Goal: Navigation & Orientation: Find specific page/section

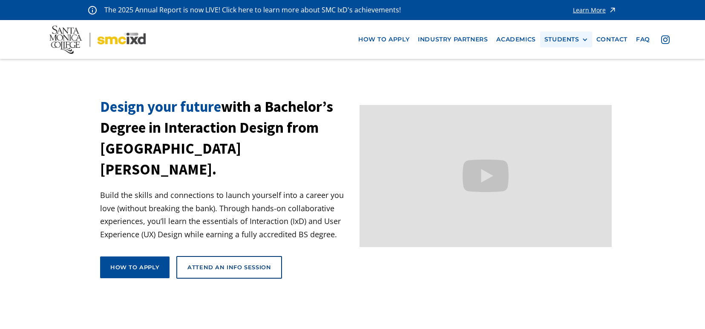
click at [575, 38] on div "STUDENTS" at bounding box center [562, 39] width 35 height 7
click at [566, 68] on link "Current Students" at bounding box center [583, 71] width 77 height 16
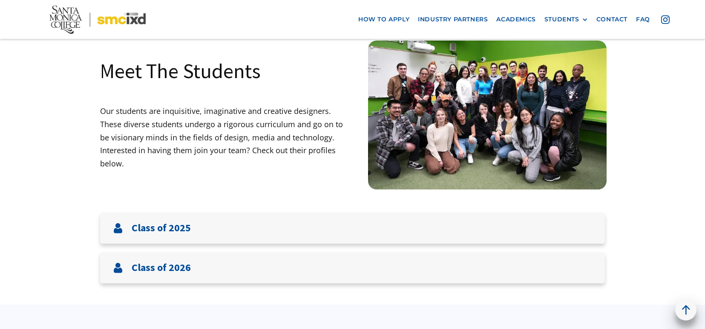
scroll to position [40, 0]
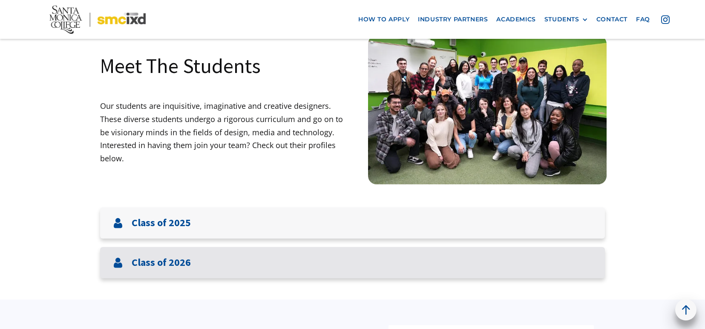
click at [215, 250] on div "Class of 2026" at bounding box center [352, 262] width 505 height 31
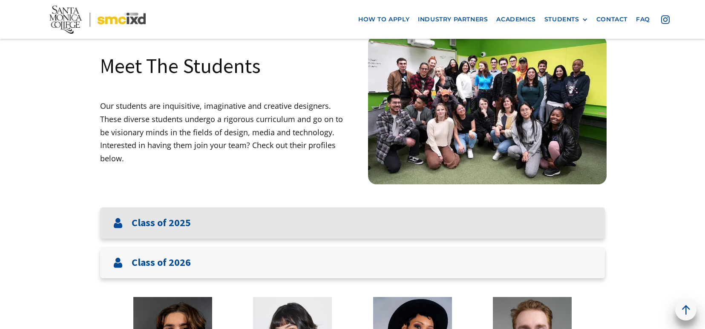
click at [216, 225] on div "Class of 2025" at bounding box center [352, 222] width 505 height 31
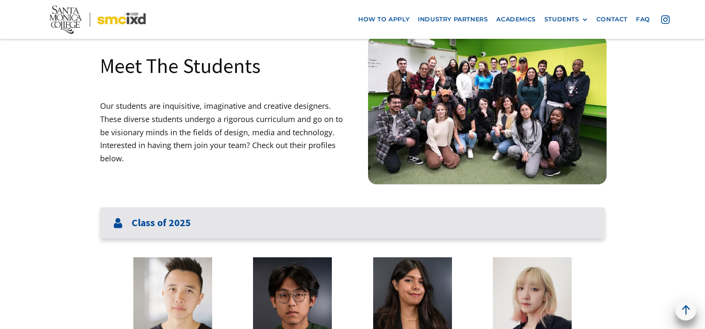
click at [216, 225] on div "Class of 2025" at bounding box center [352, 222] width 505 height 31
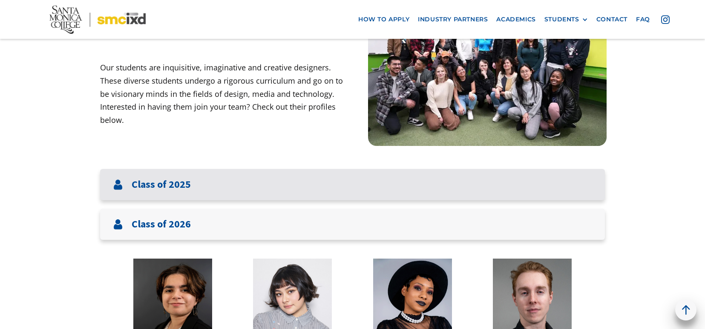
scroll to position [87, 0]
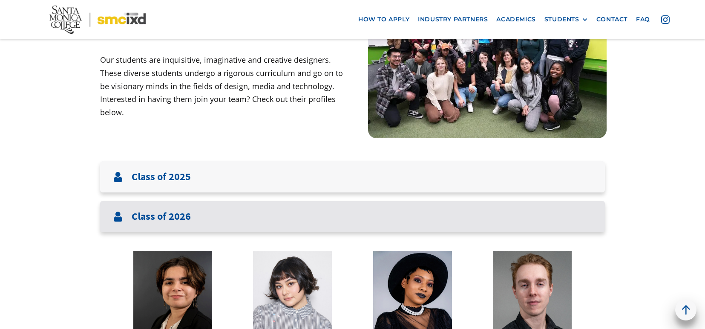
click at [216, 225] on div "Class of 2026" at bounding box center [352, 216] width 505 height 31
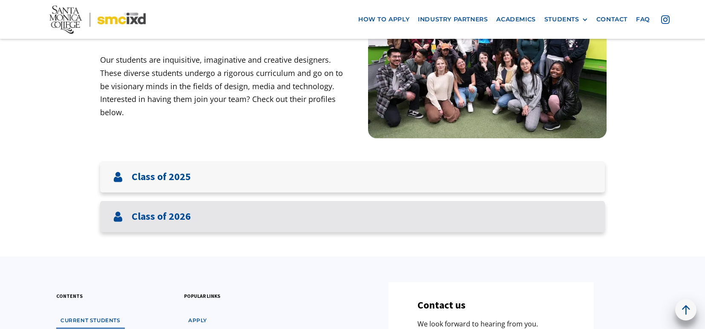
click at [217, 216] on div "Class of 2026" at bounding box center [352, 216] width 505 height 31
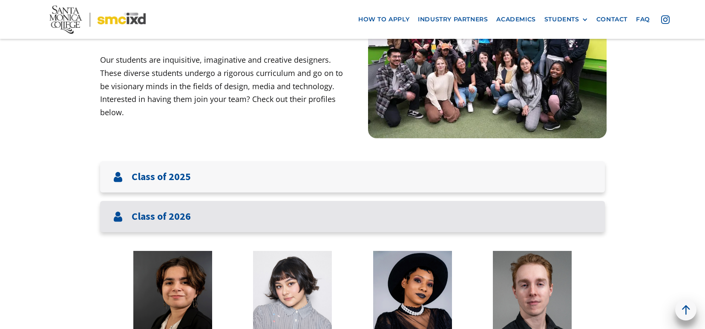
click at [220, 208] on div "Class of 2026" at bounding box center [352, 216] width 505 height 31
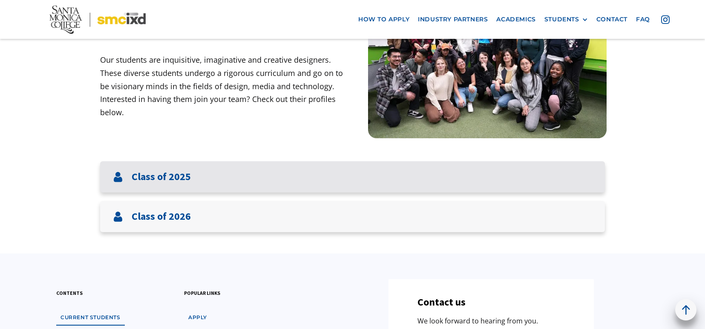
click at [220, 175] on div "Class of 2025" at bounding box center [352, 176] width 505 height 31
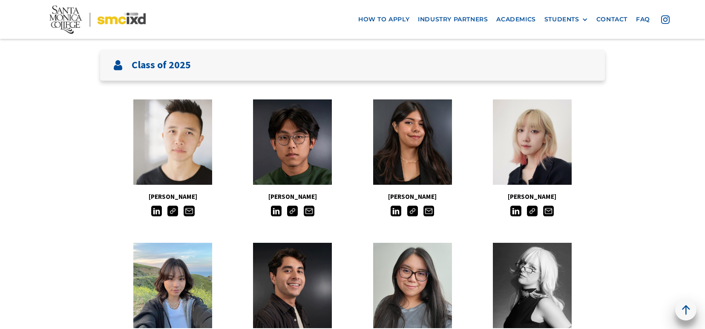
scroll to position [199, 0]
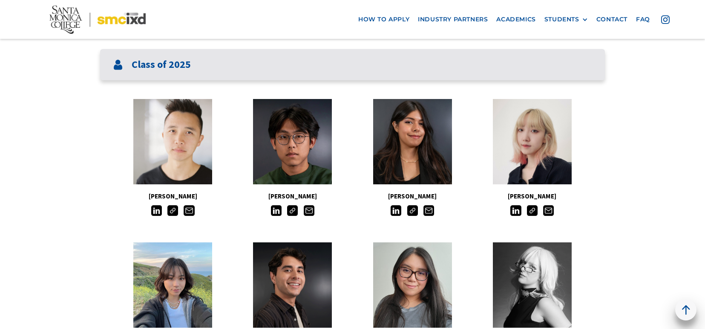
click at [229, 71] on div "Class of 2025" at bounding box center [352, 64] width 505 height 31
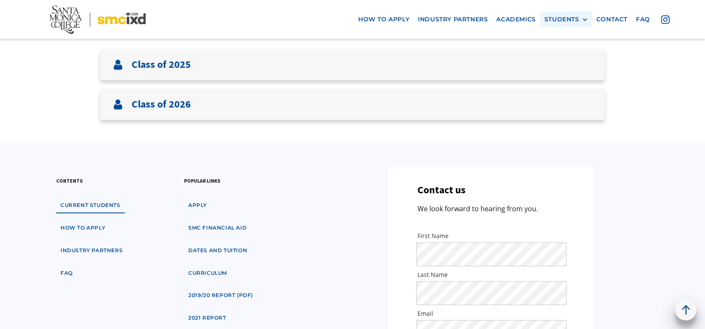
click at [576, 20] on div "STUDENTS" at bounding box center [562, 19] width 35 height 7
click at [559, 63] on link "Alumni" at bounding box center [583, 66] width 77 height 16
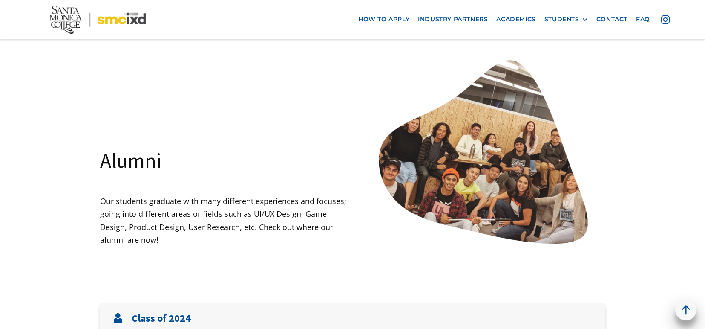
scroll to position [80, 0]
